Goal: Information Seeking & Learning: Compare options

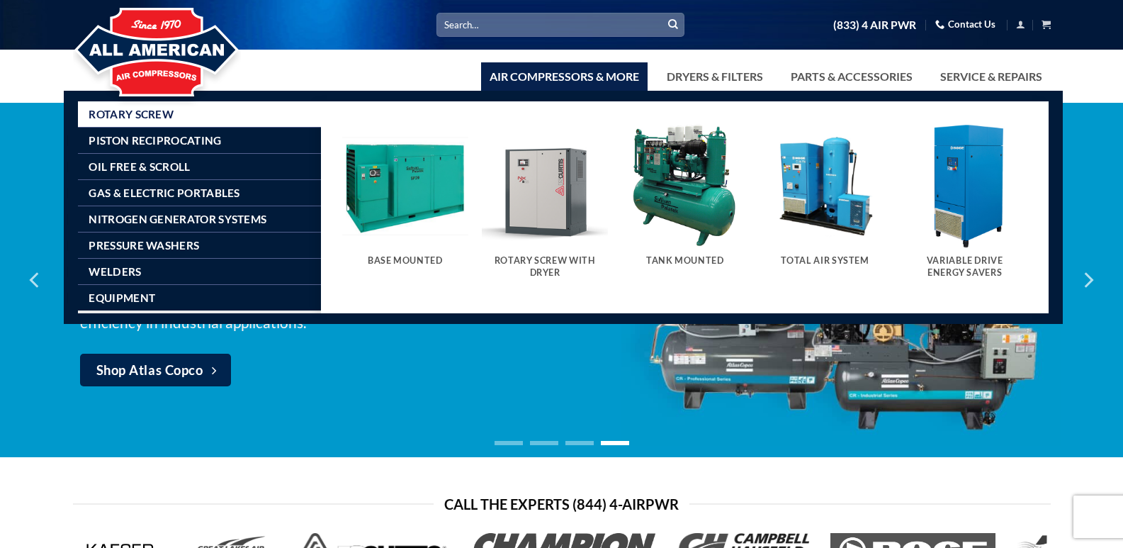
click at [572, 79] on link "Air Compressors & More" at bounding box center [564, 76] width 167 height 28
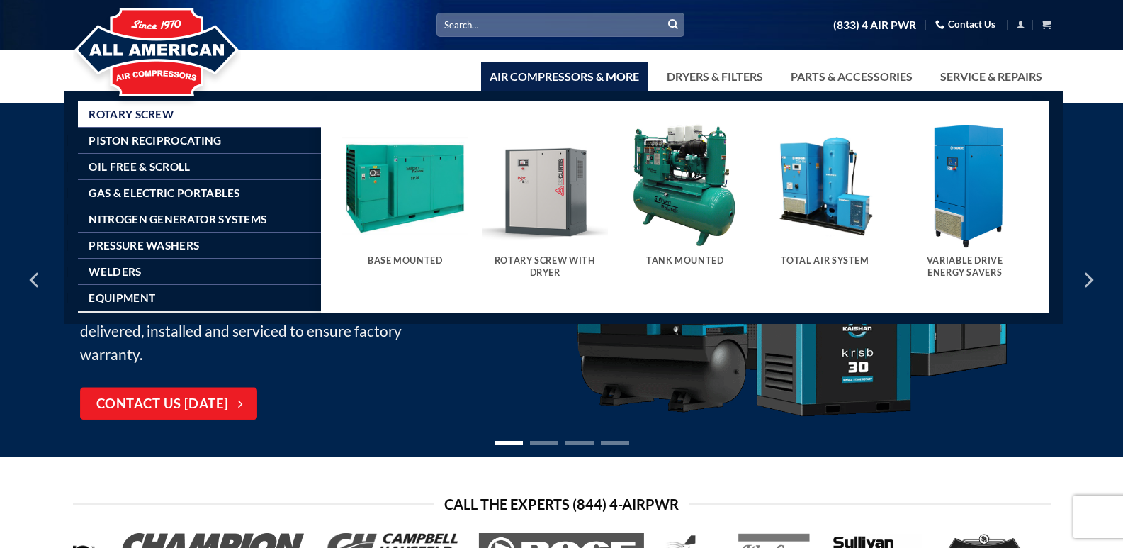
click at [697, 257] on h5 "Tank Mounted" at bounding box center [685, 260] width 112 height 11
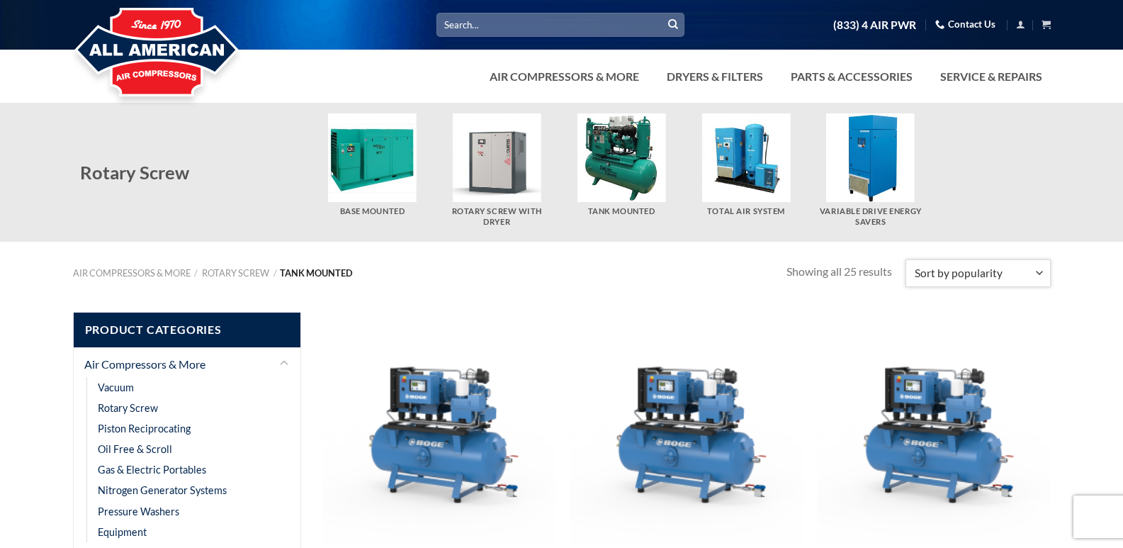
click at [1040, 267] on select "Sort by popularity Sort by average rating Sort by latest Sort by price: low to …" at bounding box center [978, 273] width 145 height 28
select select "price"
click at [907, 259] on select "Sort by popularity Sort by average rating Sort by latest Sort by price: low to …" at bounding box center [978, 273] width 145 height 28
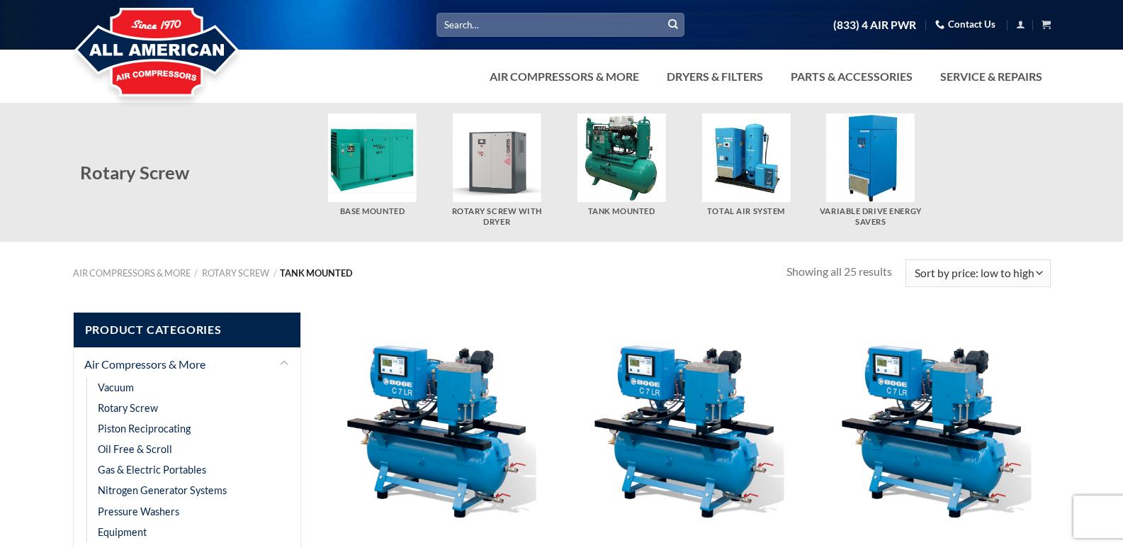
click at [519, 18] on input "Search for:" at bounding box center [560, 24] width 248 height 23
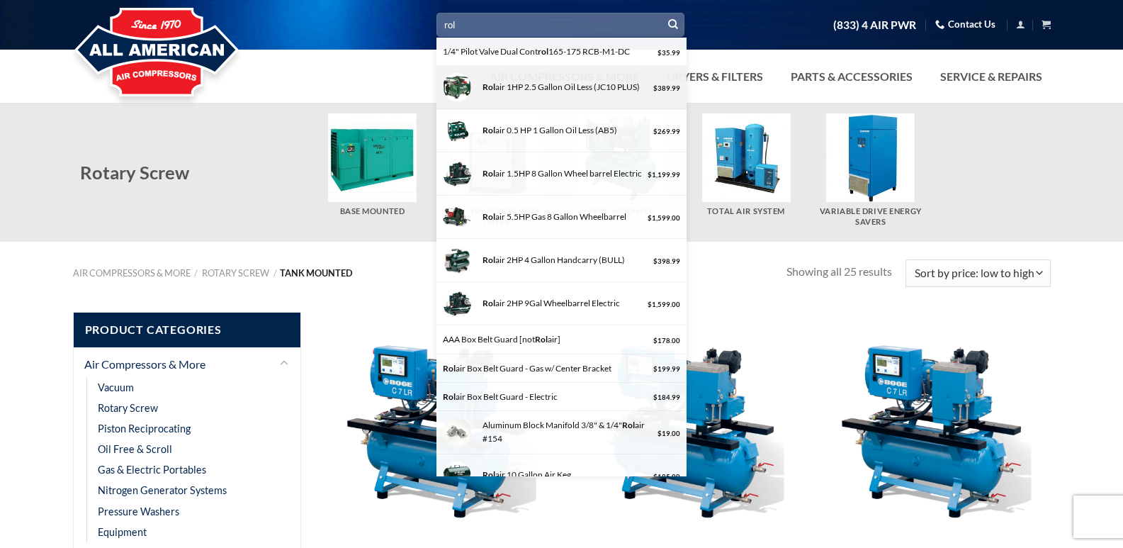
click at [540, 77] on div "Search for: rol 1/4" Pilot Valve Dual Cont rol 165-175 RCB-M1-DC $ 35.99 Rol ai…" at bounding box center [561, 51] width 1123 height 103
click at [493, 21] on input "rol" at bounding box center [560, 24] width 248 height 23
click at [542, 80] on div "Rol air 1HP 2.5 Gallon Oil Less (JC10 PLUS)" at bounding box center [564, 86] width 172 height 13
type input "Rolair 1HP 2.5 Gallon Oil Less (JC10 PLUS)"
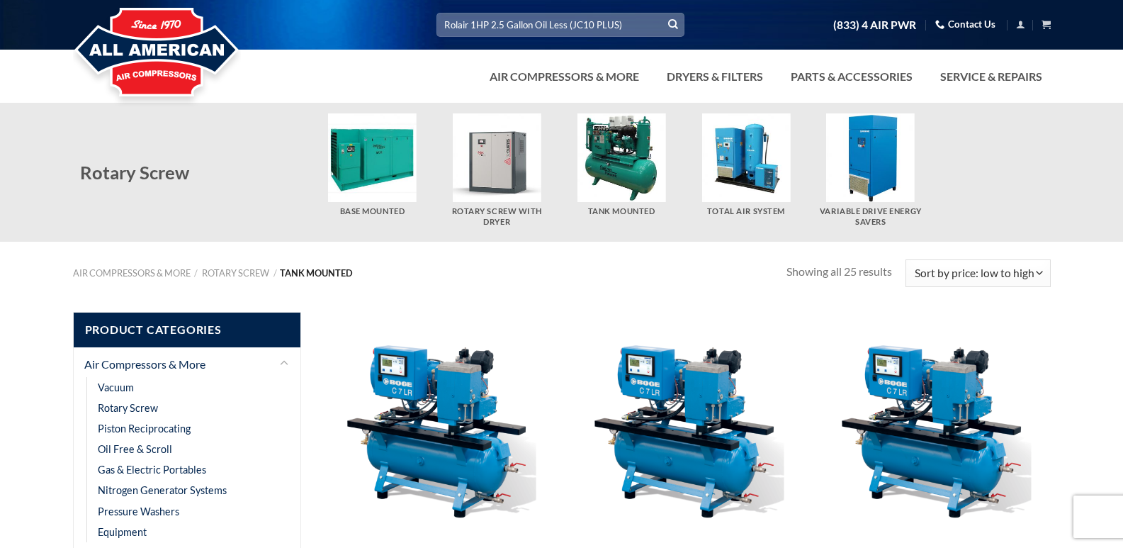
click at [671, 21] on icon "Submit" at bounding box center [673, 24] width 10 height 12
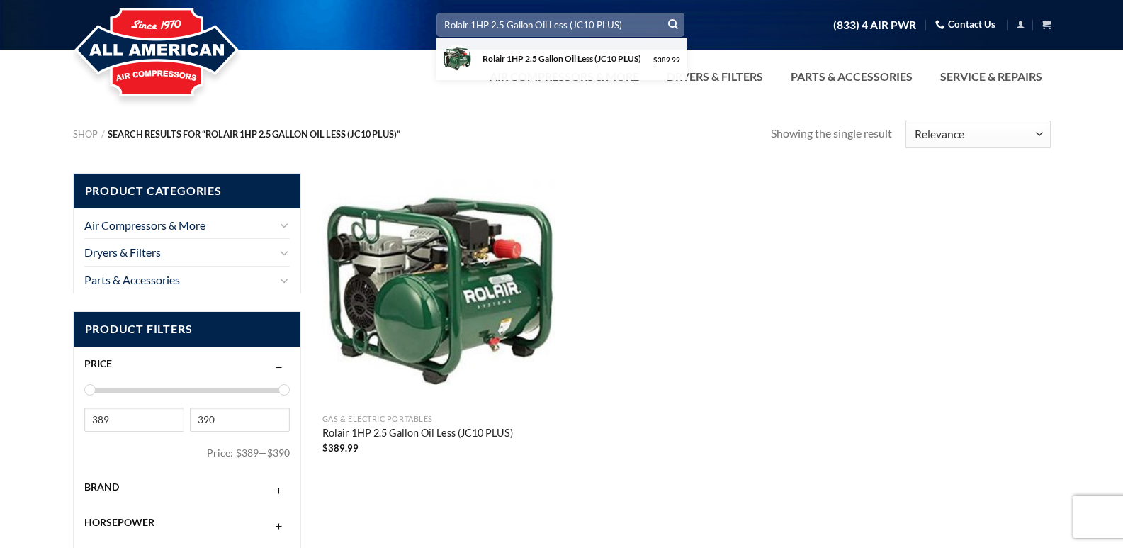
drag, startPoint x: 470, startPoint y: 23, endPoint x: 605, endPoint y: 10, distance: 135.9
click at [605, 10] on div "Search for: Rolair 1HP 2.5 Gallon Oil Less (JC10 PLUS) Rolair 1HP 2.5 Gallon Oi…" at bounding box center [561, 25] width 1123 height 50
click at [670, 137] on nav "Shop / Search results for “Rolair 1HP 2.5 Gallon Oil Less (JC10 PLUS)”" at bounding box center [422, 134] width 699 height 11
drag, startPoint x: 617, startPoint y: 22, endPoint x: 473, endPoint y: 23, distance: 144.6
click at [473, 24] on input "Rolair 1HP 2.5 Gallon Oil Less (JC10 PLUS)" at bounding box center [560, 24] width 248 height 23
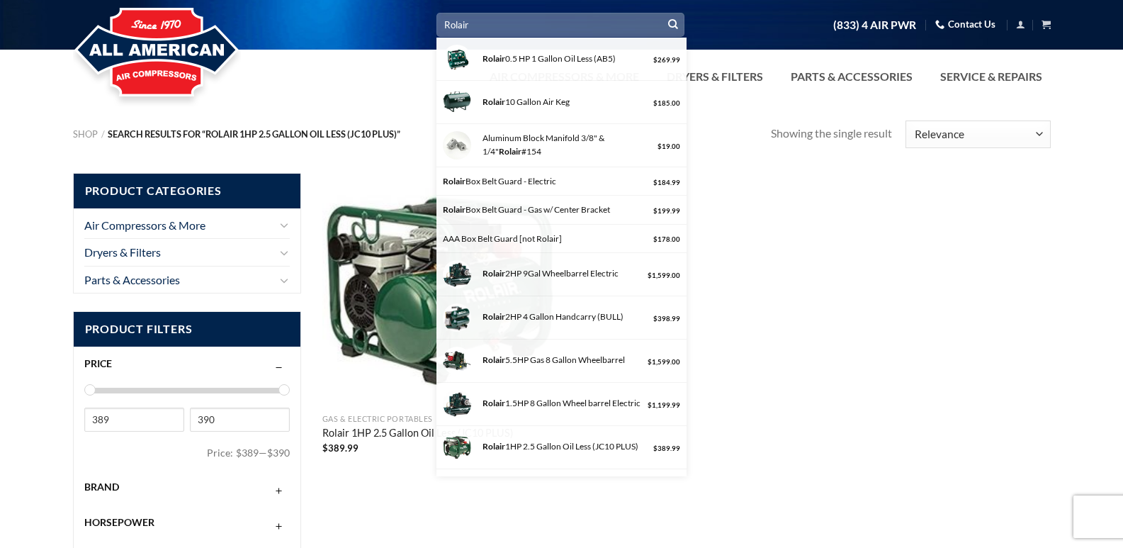
type input "Rolair"
click at [663, 14] on button "Submit" at bounding box center [673, 24] width 21 height 21
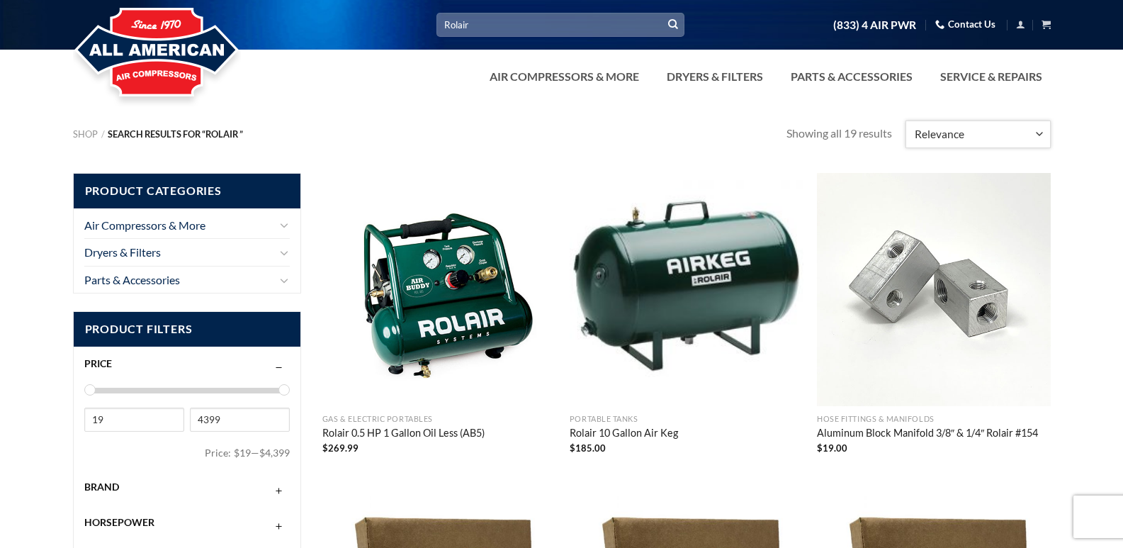
click at [1040, 130] on select "Relevance Sort by popularity Sort by average rating Sort by latest Sort by pric…" at bounding box center [978, 134] width 145 height 28
select select "price"
click at [907, 120] on select "Relevance Sort by popularity Sort by average rating Sort by latest Sort by pric…" at bounding box center [978, 134] width 145 height 28
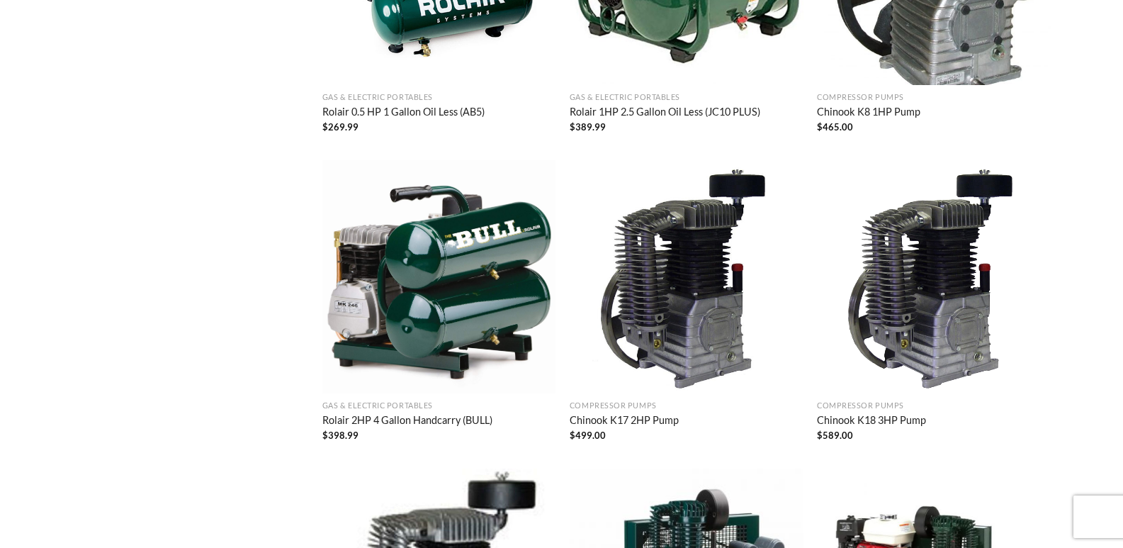
scroll to position [937, 0]
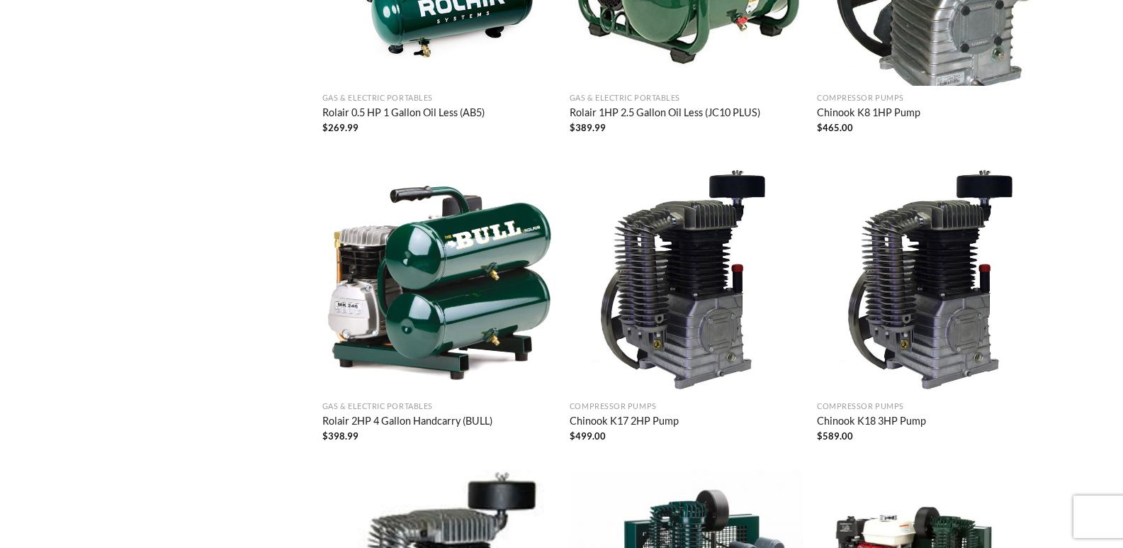
click at [430, 421] on link "Rolair 2HP 4 Gallon Handcarry (BULL)" at bounding box center [407, 423] width 170 height 16
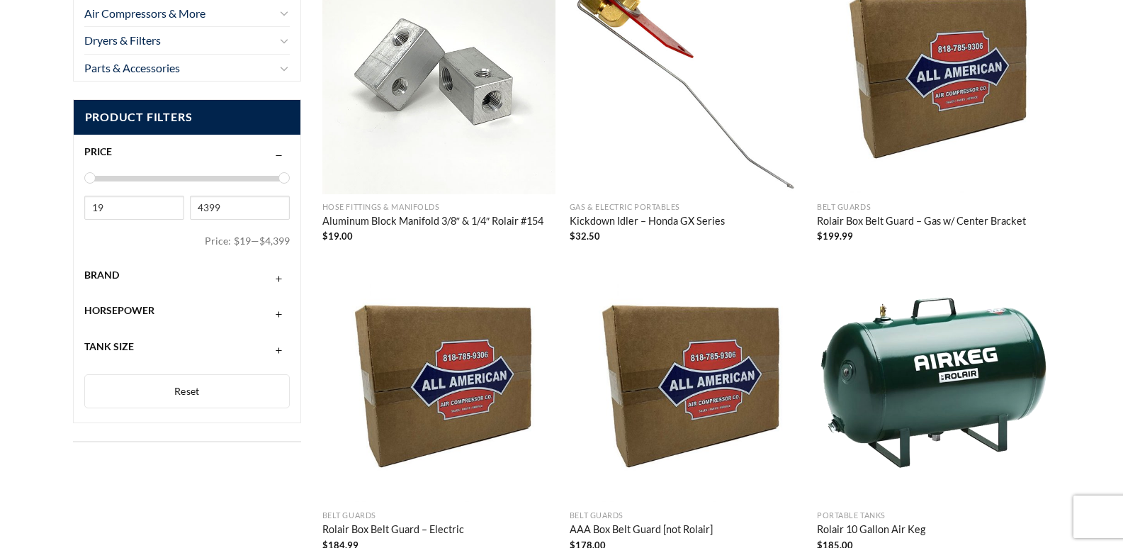
scroll to position [213, 0]
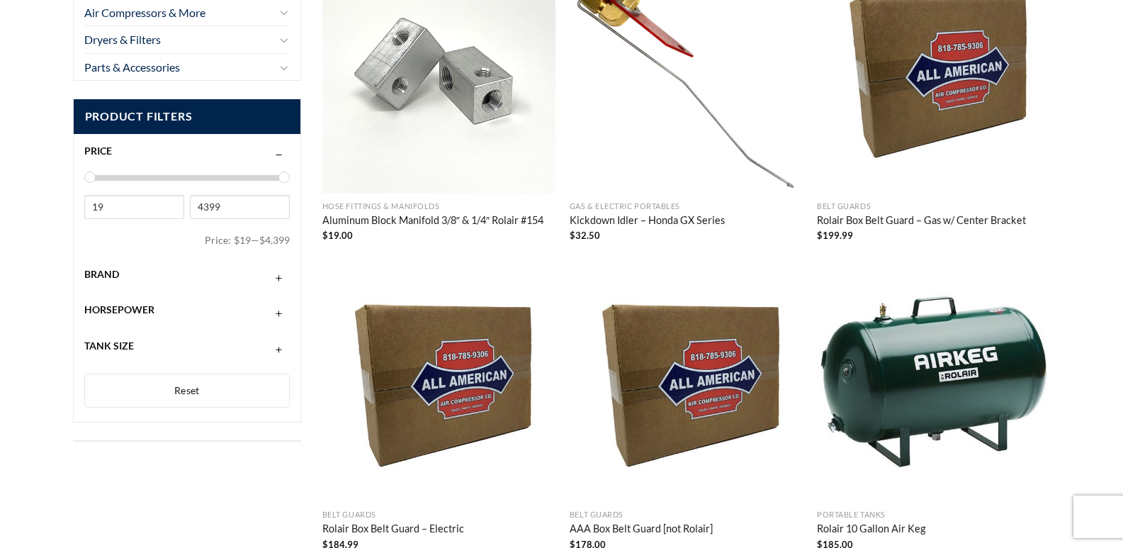
click at [280, 276] on button "button" at bounding box center [279, 274] width 10 height 11
click at [133, 305] on span "All American Air" at bounding box center [127, 305] width 84 height 13
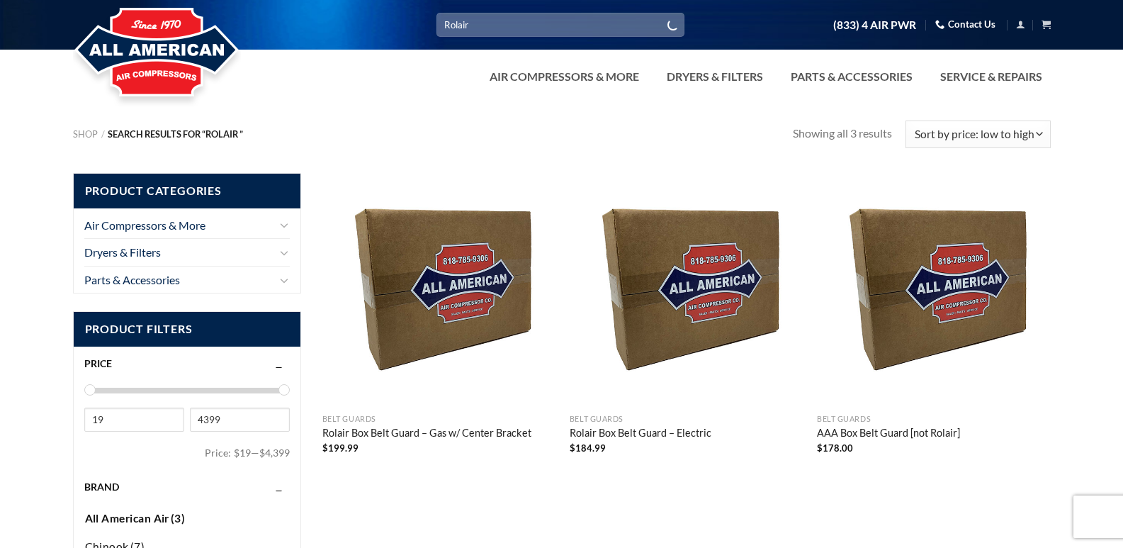
click at [530, 26] on input "Rolair" at bounding box center [560, 24] width 248 height 23
type input "R"
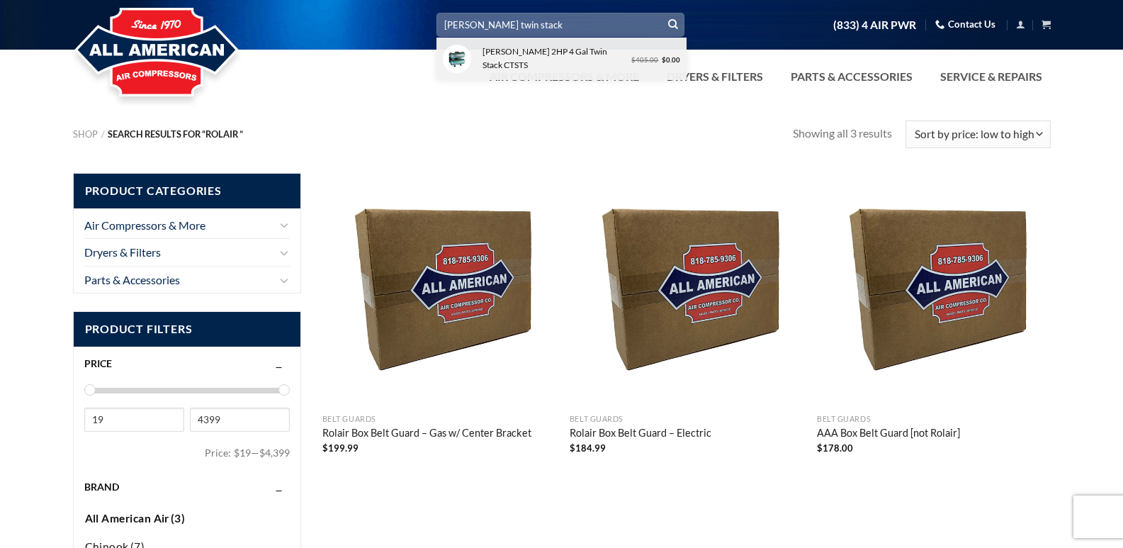
type input "curtis twin stack"
click at [595, 58] on div "Search for: curtis twin stack Curtis 2HP 4 Gal Twin Stack CTSTS $ 405.00 Origin…" at bounding box center [561, 51] width 1123 height 103
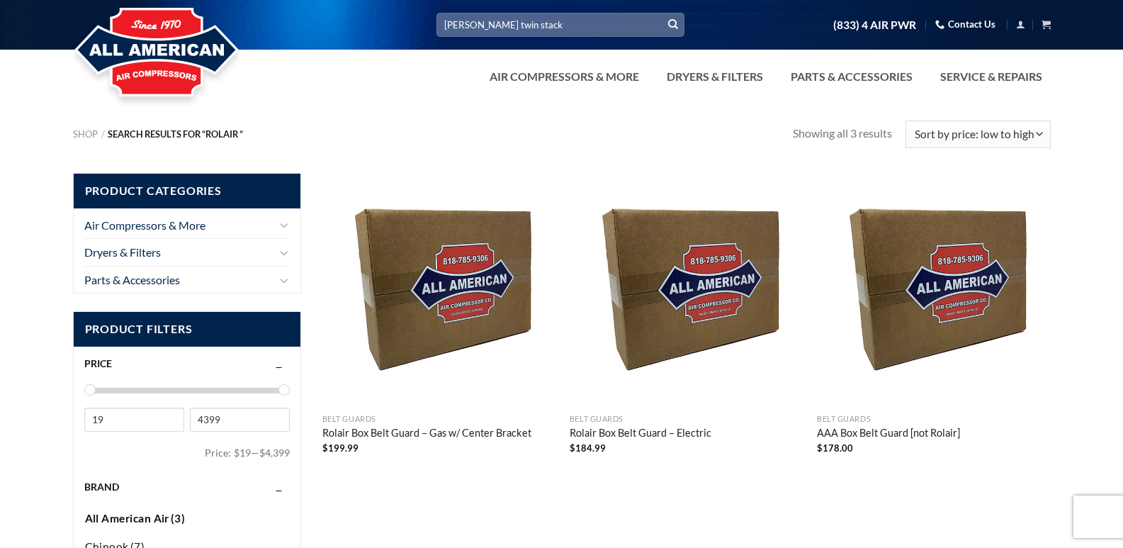
click at [675, 22] on icon "Submit" at bounding box center [673, 24] width 10 height 12
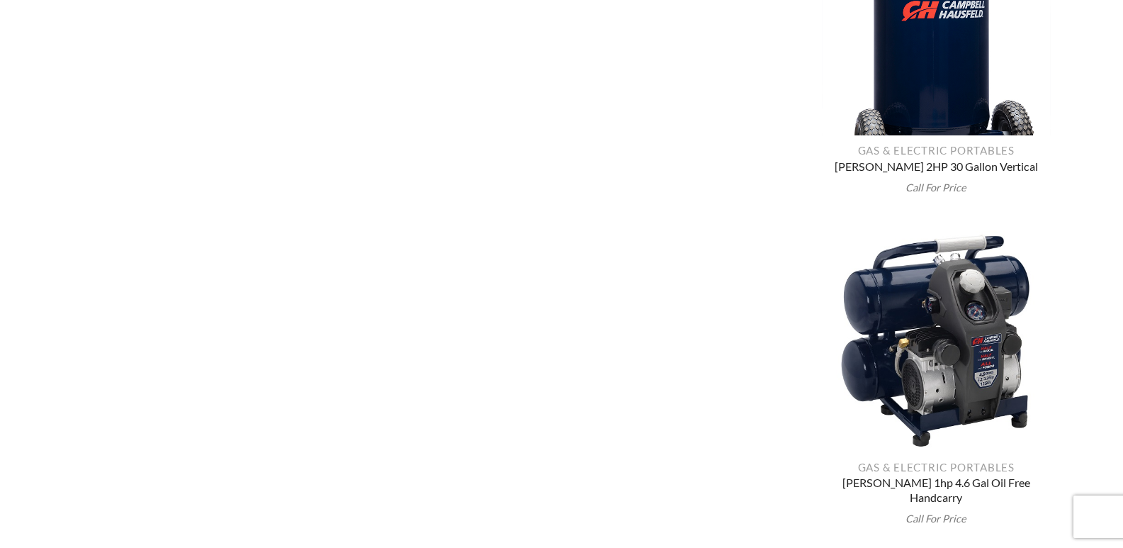
scroll to position [1346, 0]
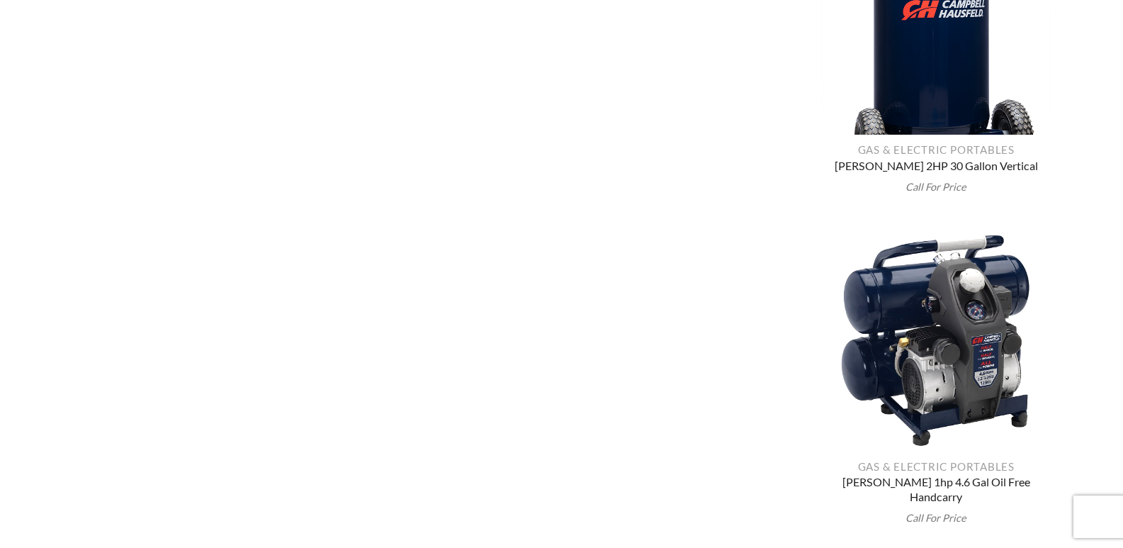
click at [959, 388] on img "Campbell Hausfeld 1hp 4.6 Gal Oil Free Handcarry" at bounding box center [936, 337] width 229 height 229
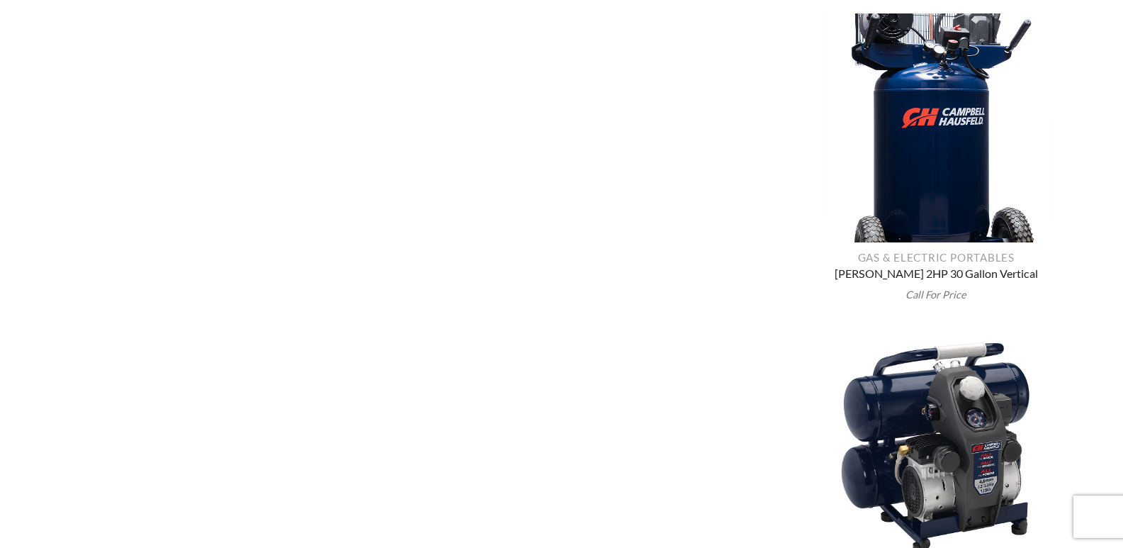
scroll to position [1231, 0]
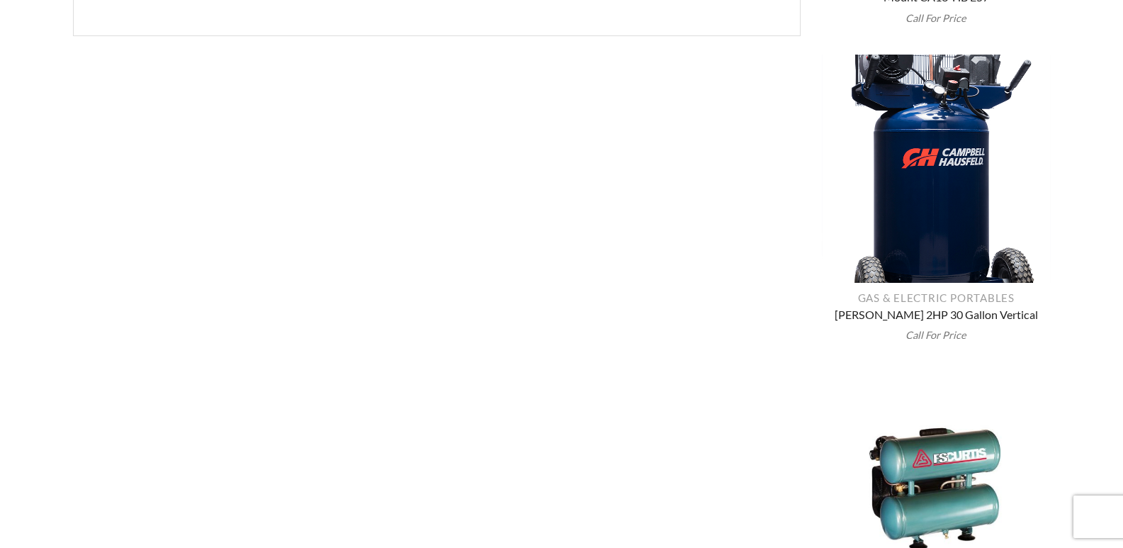
scroll to position [992, 0]
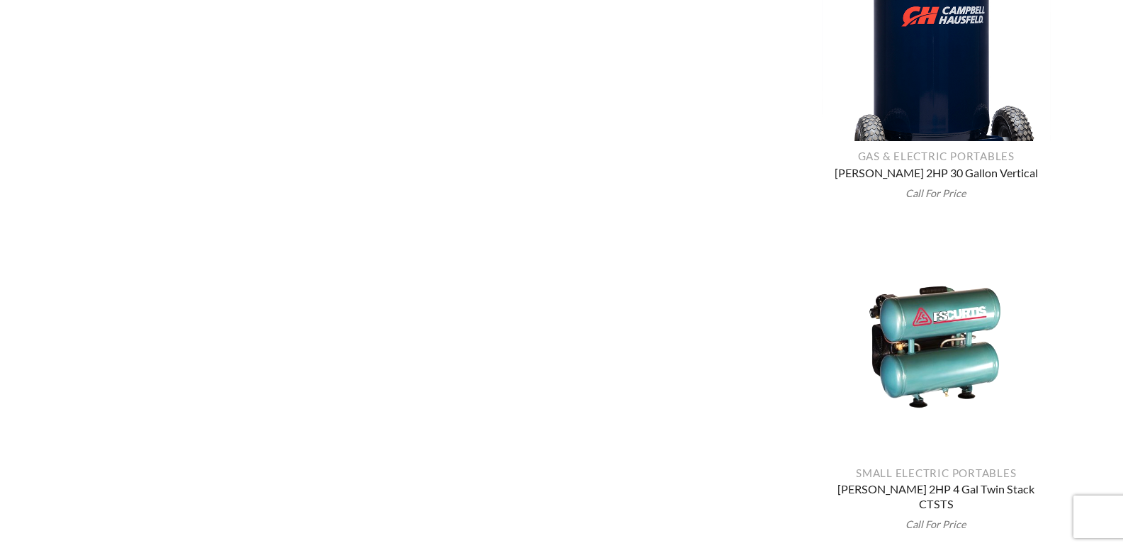
click at [943, 370] on img "Curtis 2HP 4 Gal Twin Stack CTSTS" at bounding box center [936, 344] width 229 height 229
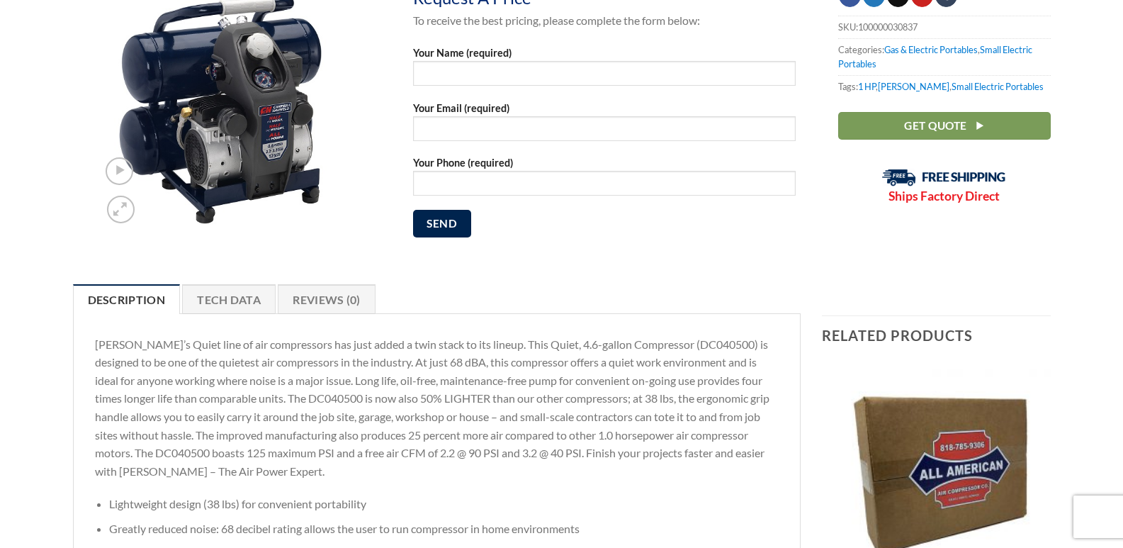
scroll to position [0, 0]
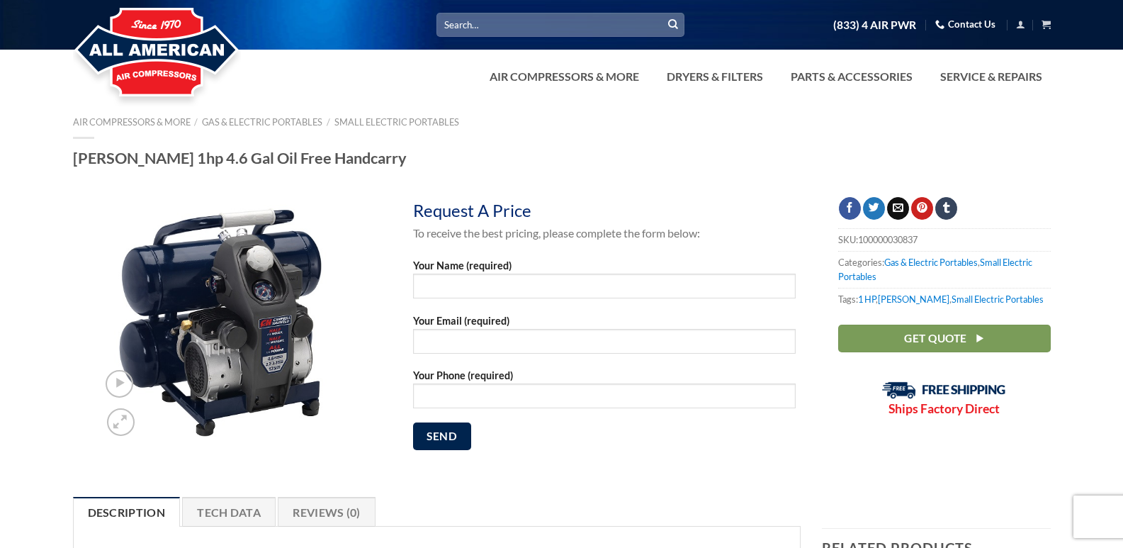
drag, startPoint x: 103, startPoint y: 237, endPoint x: 489, endPoint y: 373, distance: 408.8
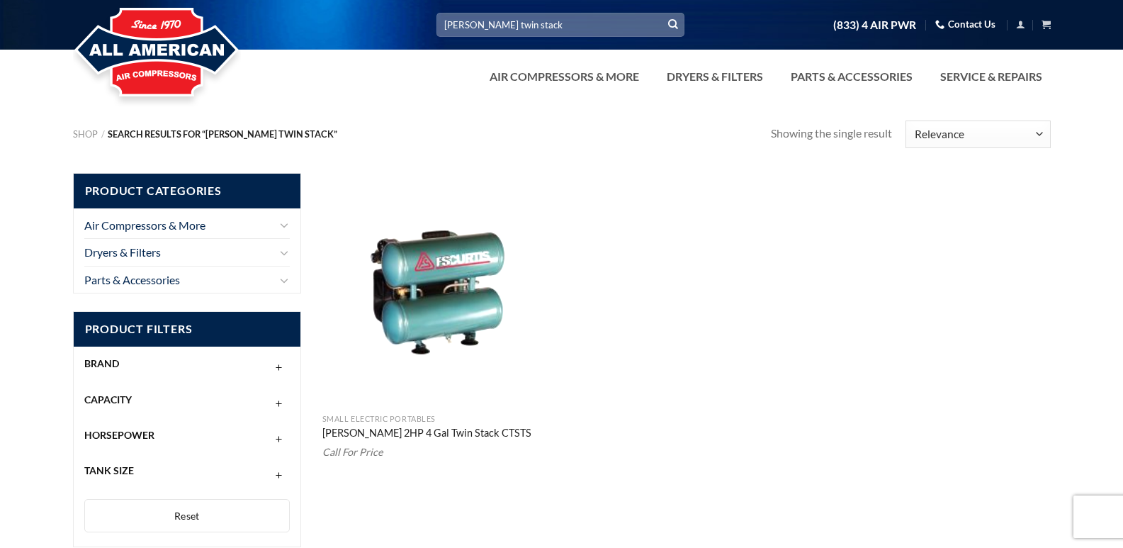
click at [446, 305] on img "Curtis 2HP 4 Gal Twin Stack CTSTS" at bounding box center [439, 290] width 234 height 234
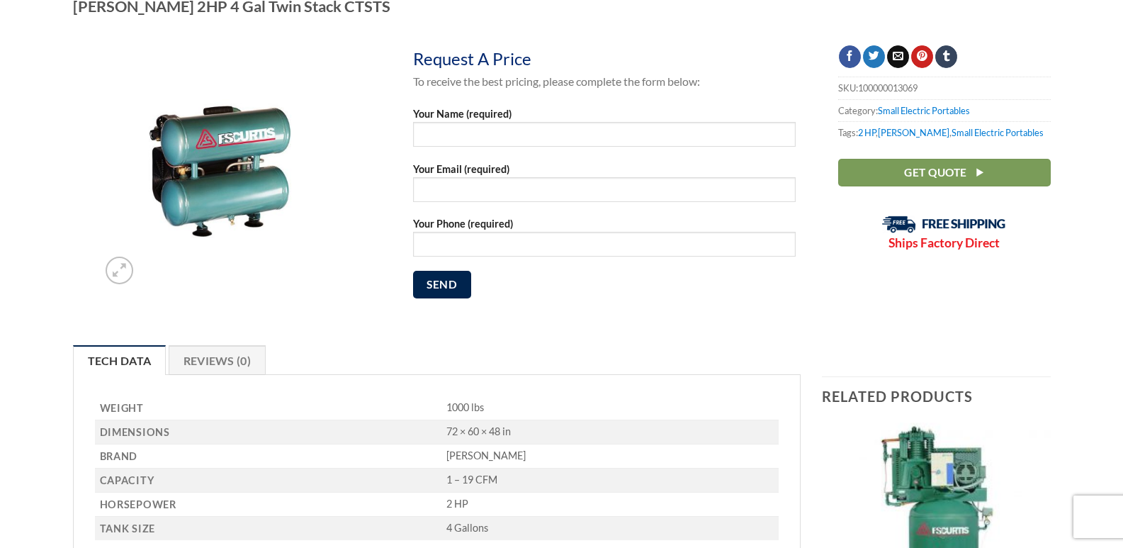
scroll to position [142, 0]
